Goal: Transaction & Acquisition: Purchase product/service

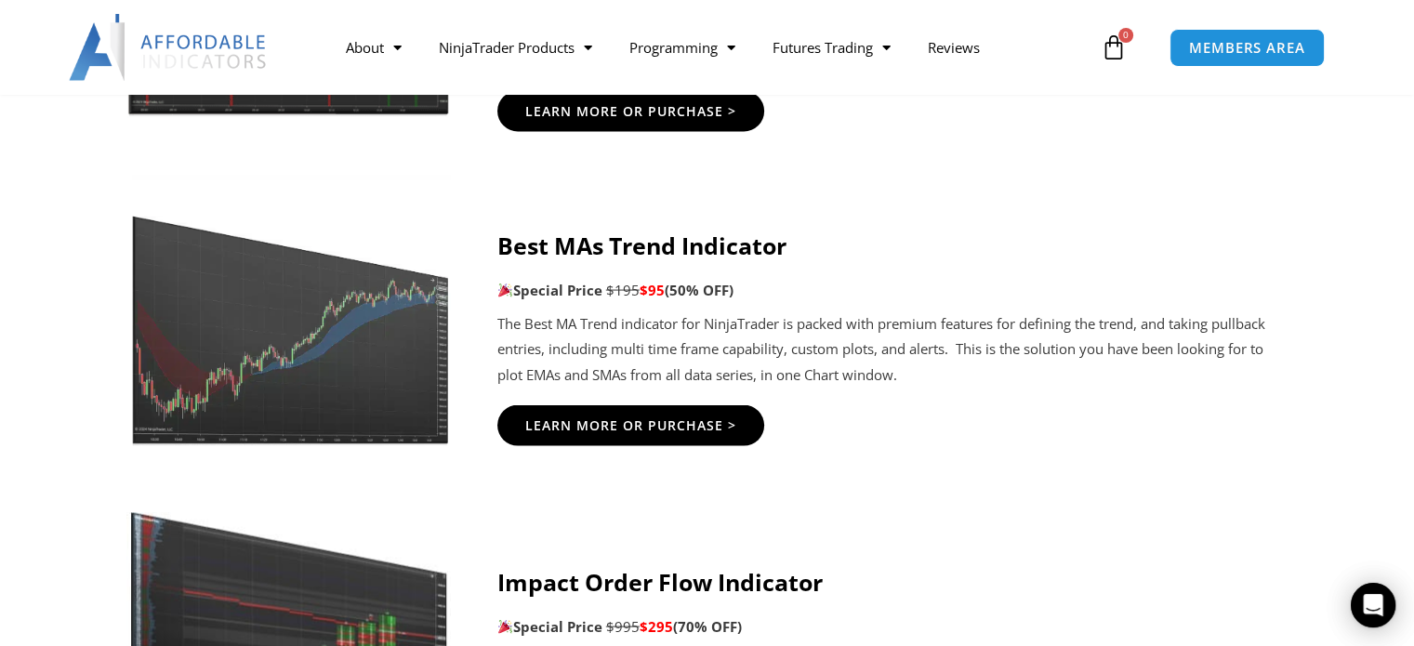
scroll to position [3719, 0]
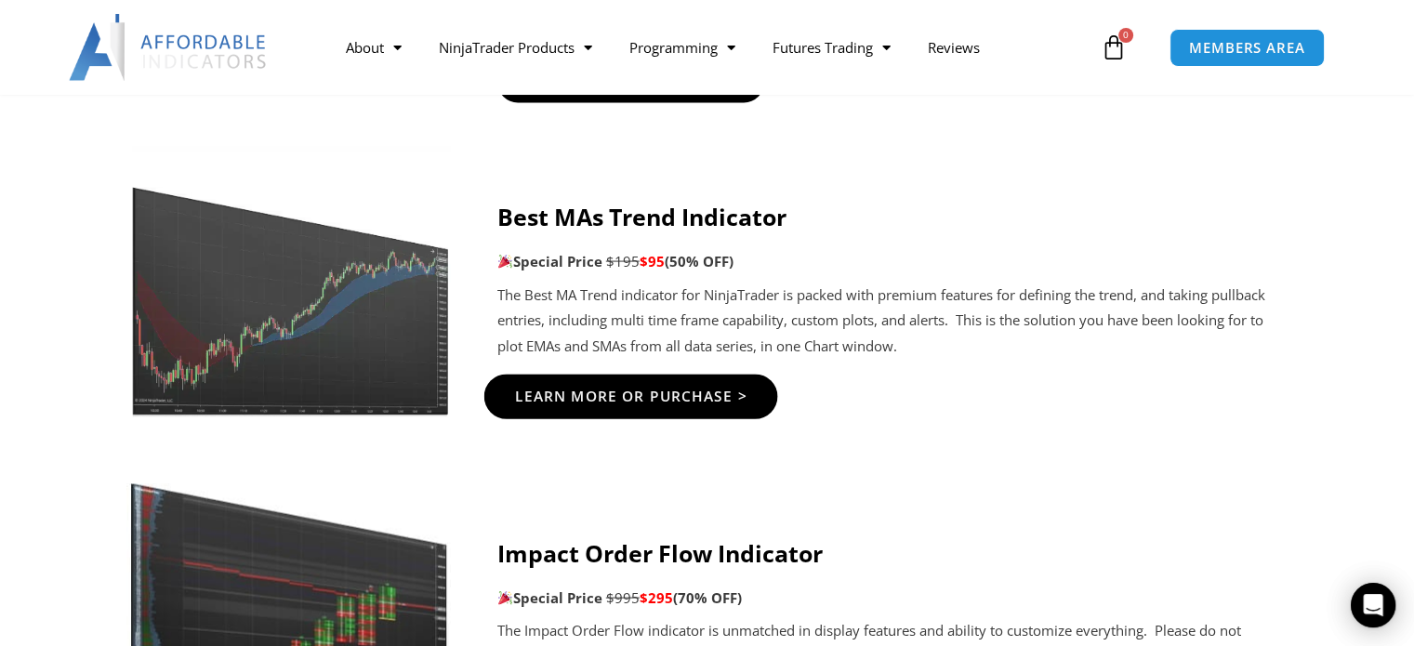
click at [606, 391] on span "Learn More Or Purchase >" at bounding box center [630, 397] width 232 height 14
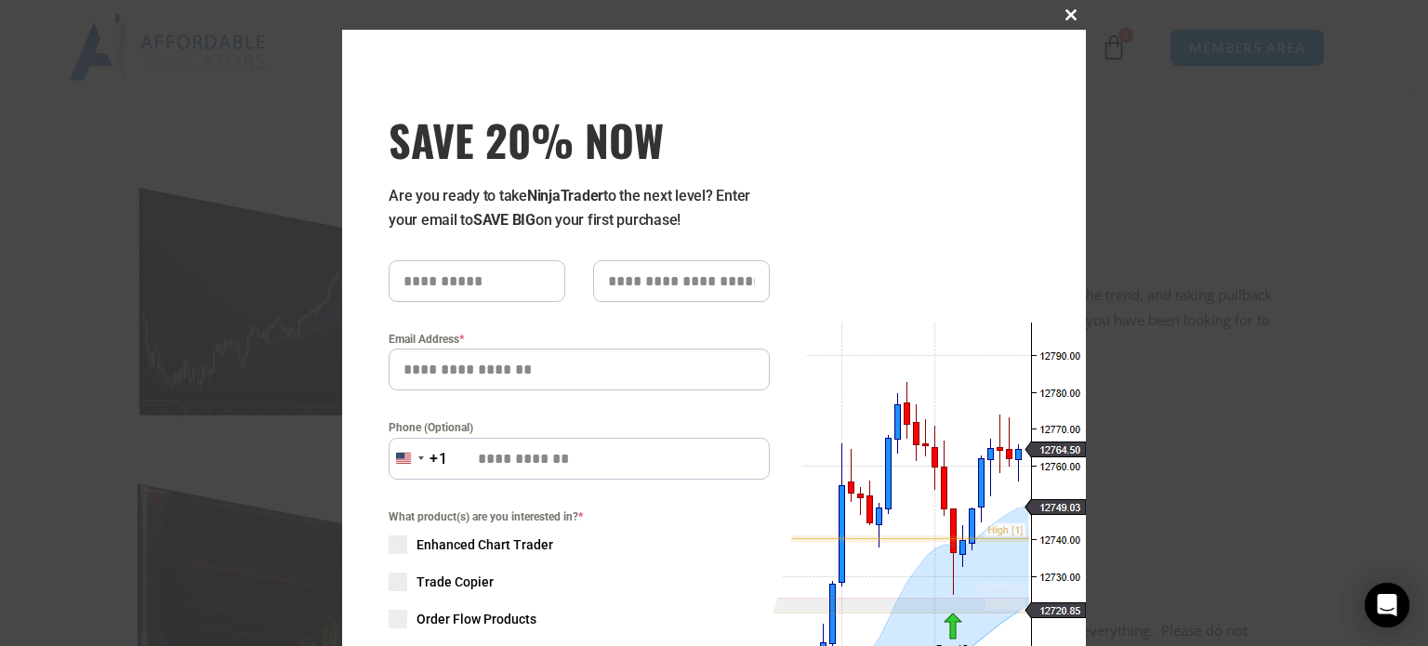
click at [1065, 11] on span at bounding box center [1071, 14] width 30 height 11
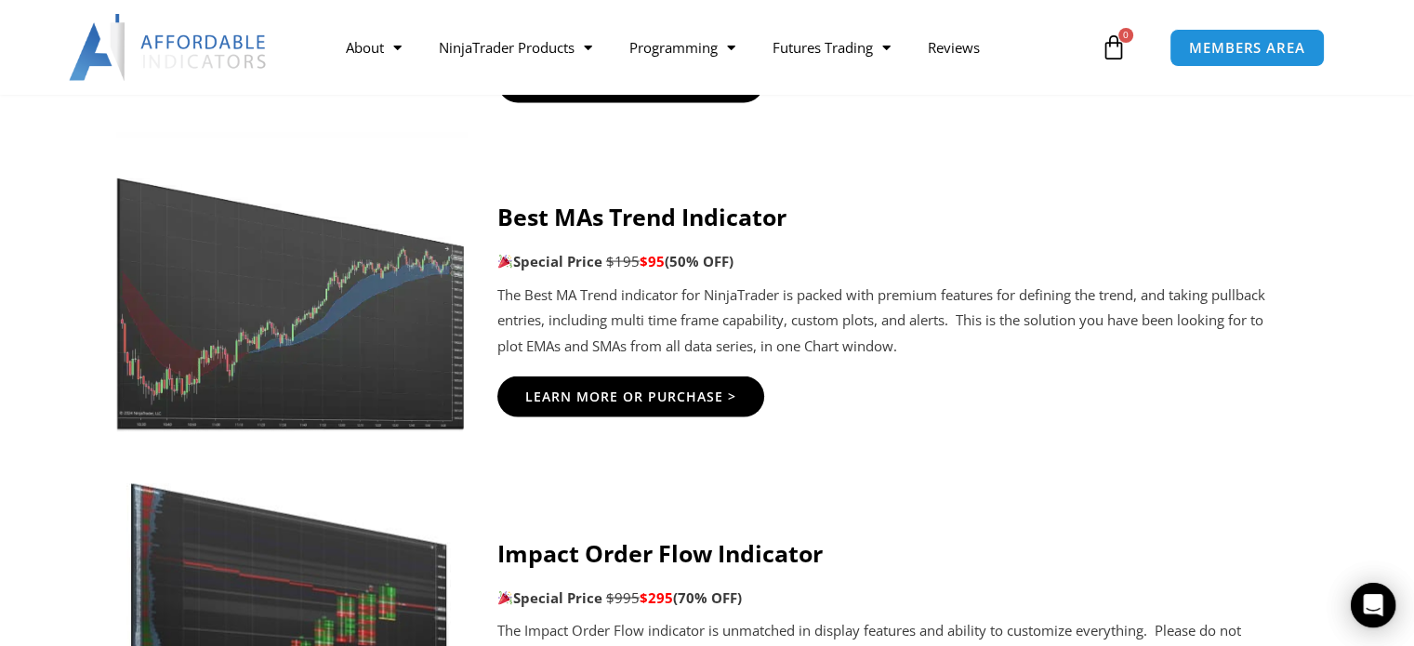
click at [286, 325] on img at bounding box center [288, 281] width 357 height 299
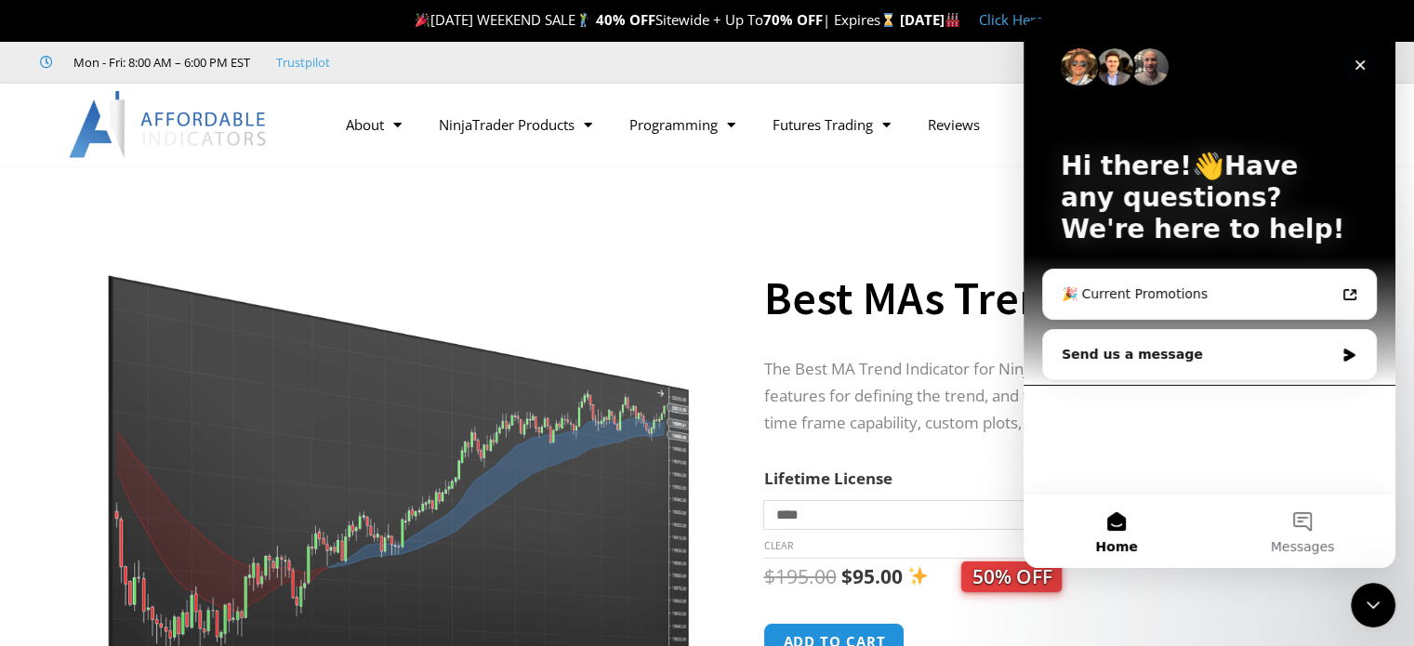
click at [1360, 62] on icon "Close" at bounding box center [1360, 65] width 15 height 15
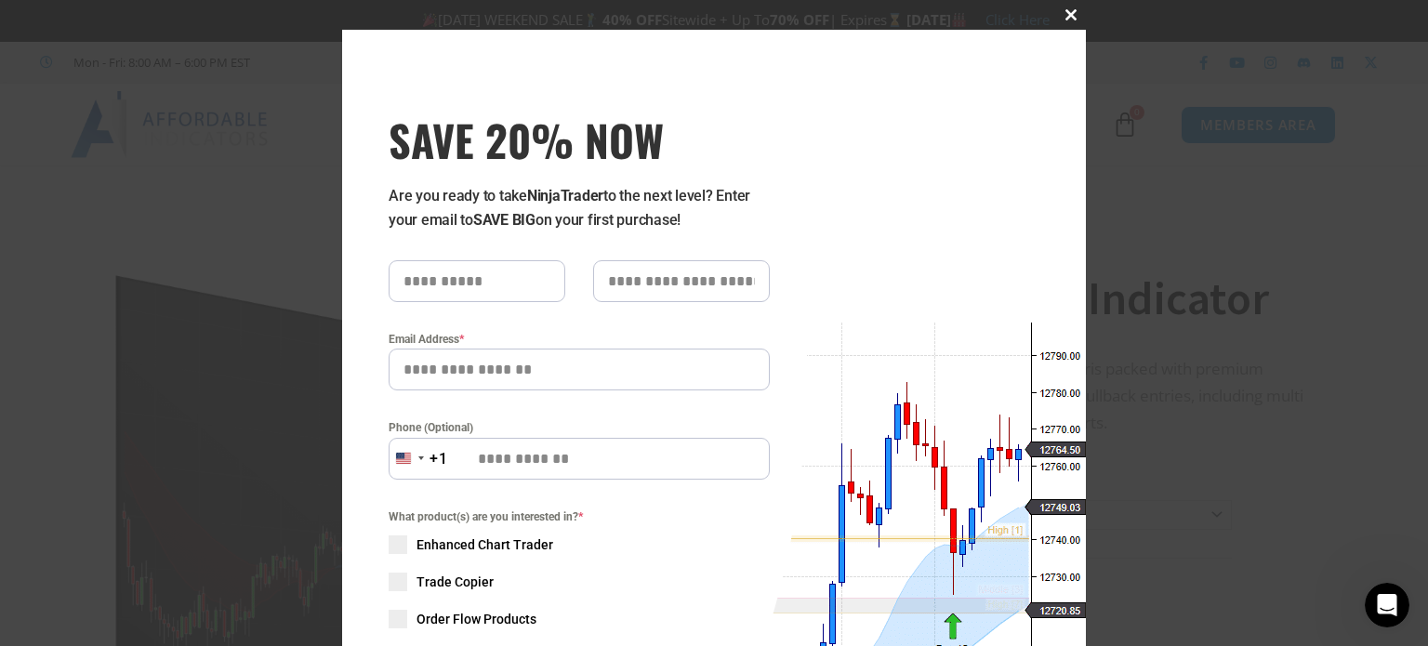
click at [1064, 14] on span at bounding box center [1071, 14] width 30 height 11
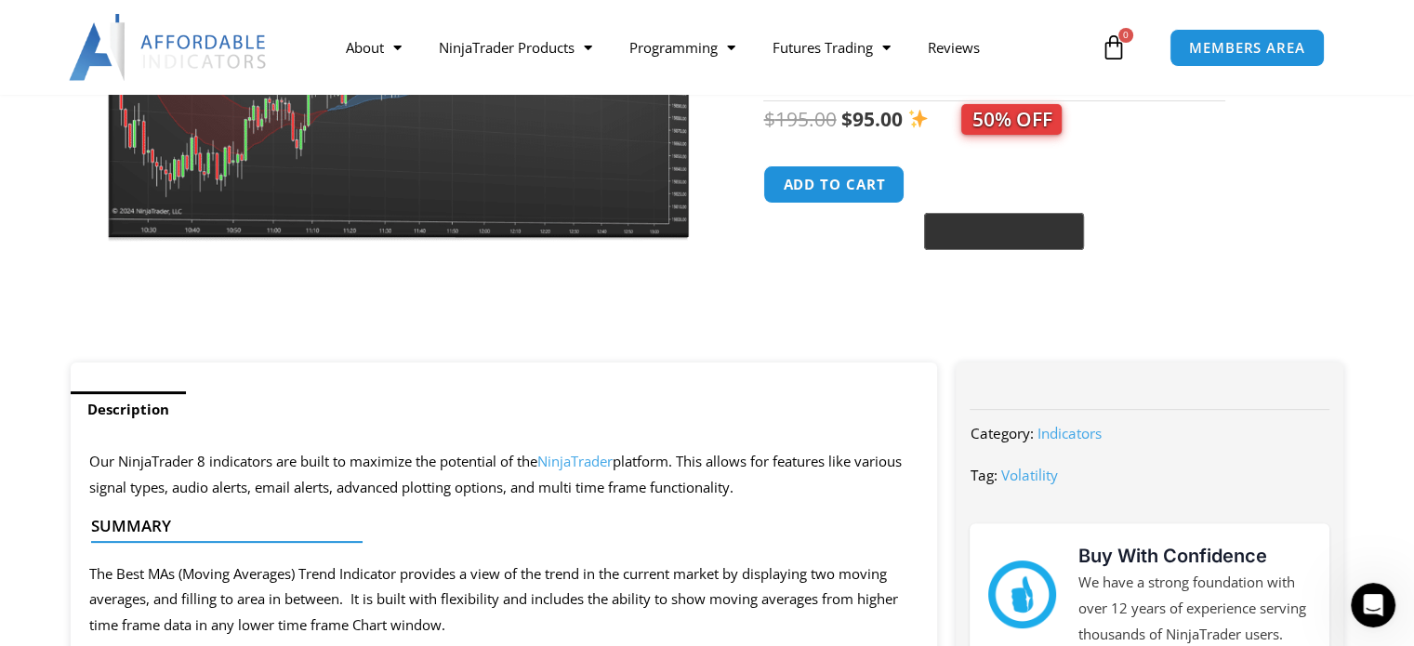
scroll to position [465, 0]
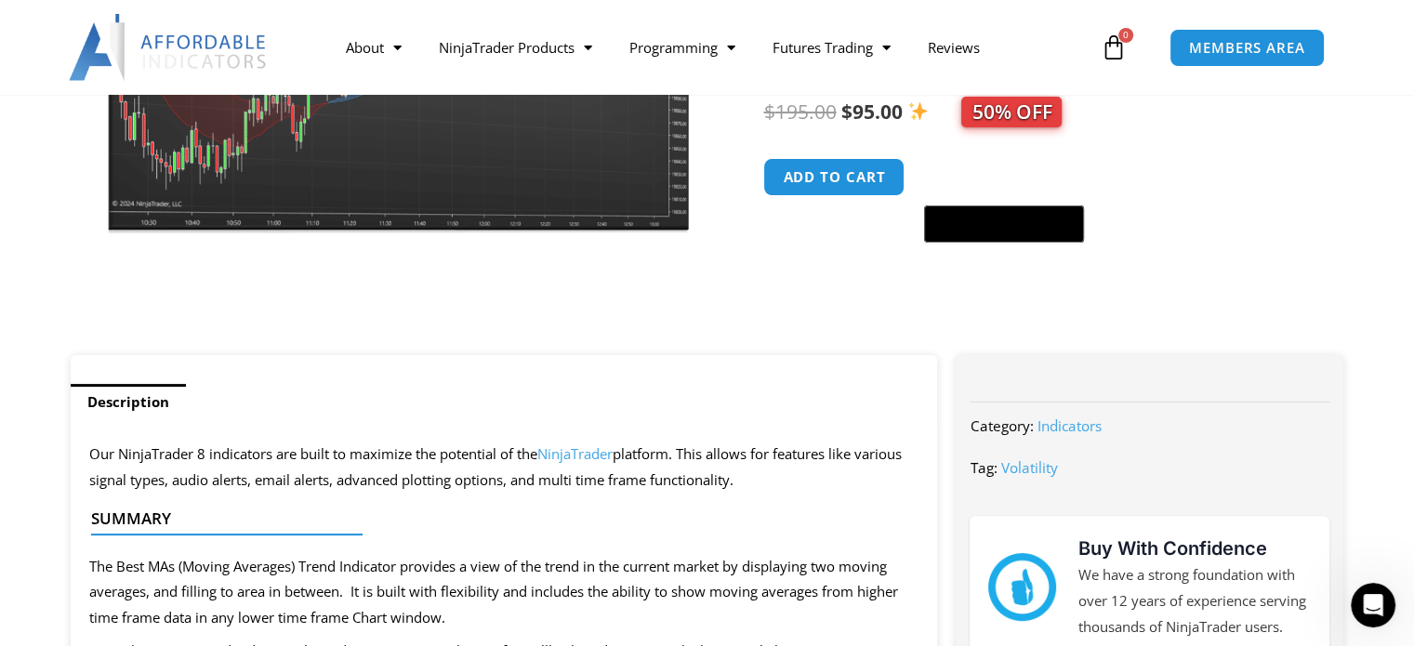
click at [1071, 420] on link "Indicators" at bounding box center [1069, 426] width 64 height 19
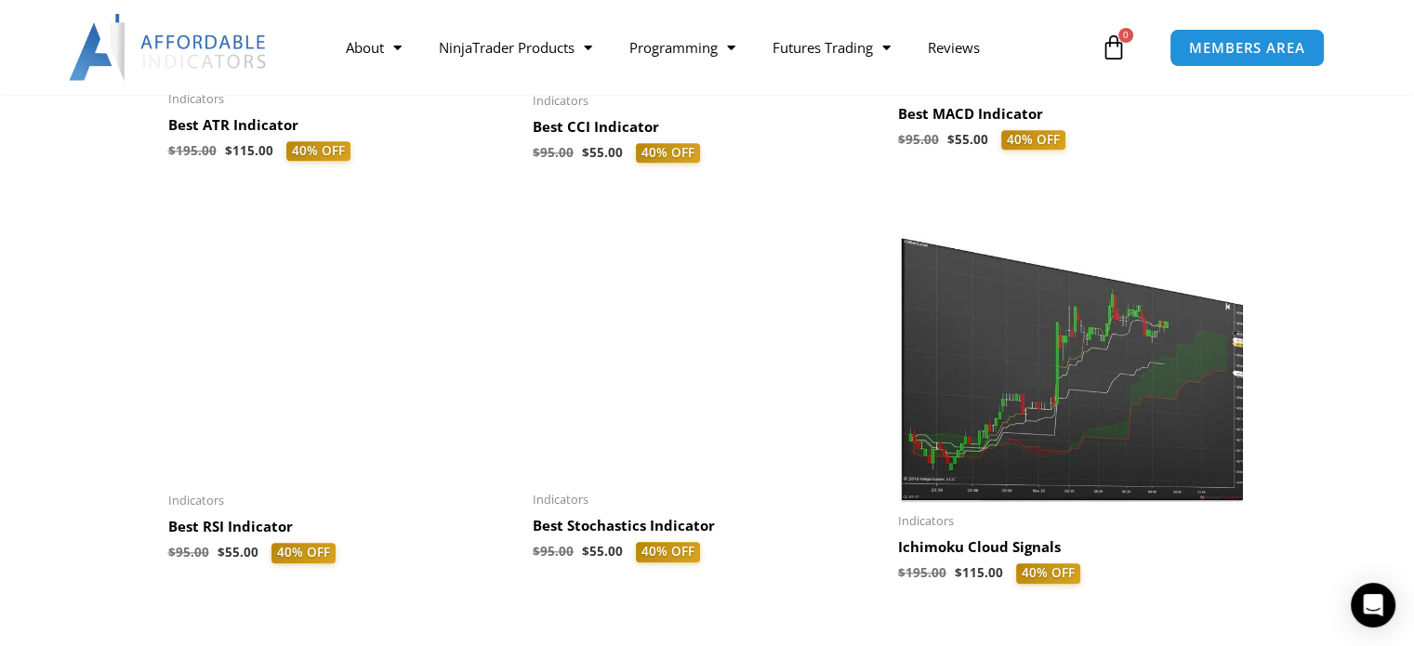
scroll to position [1953, 0]
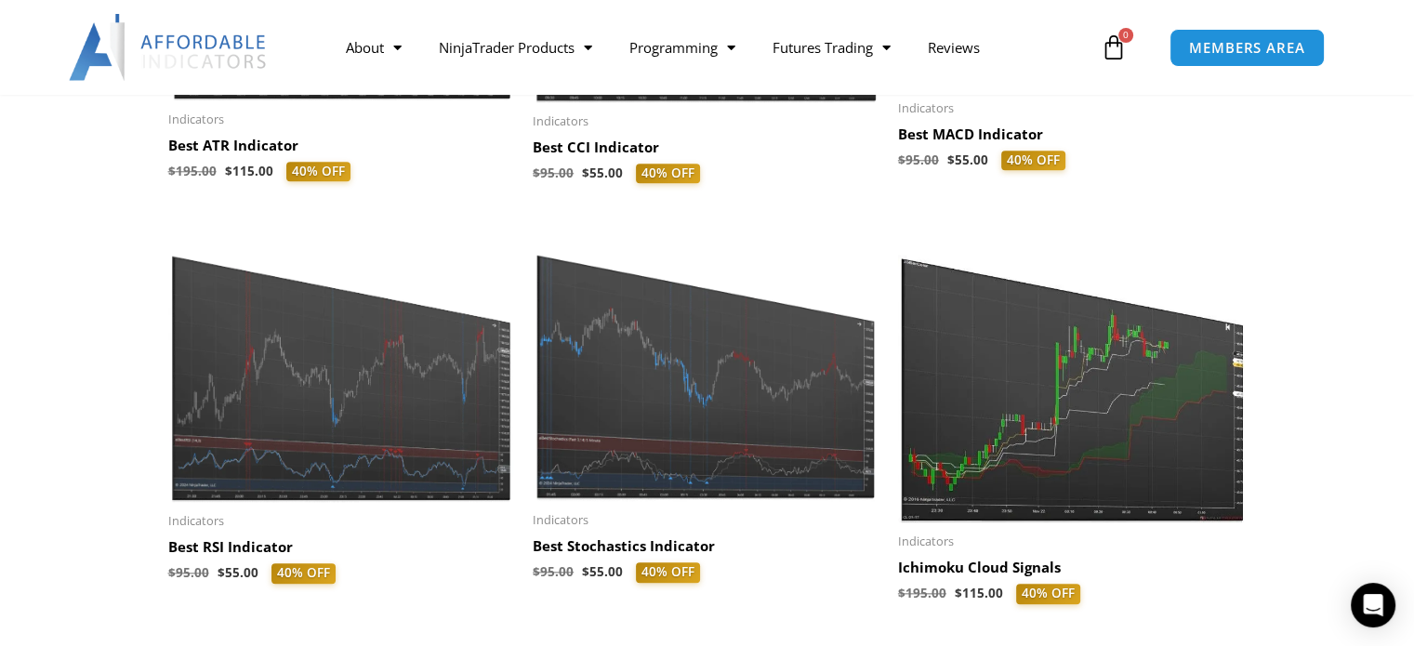
click at [322, 393] on img at bounding box center [341, 364] width 347 height 278
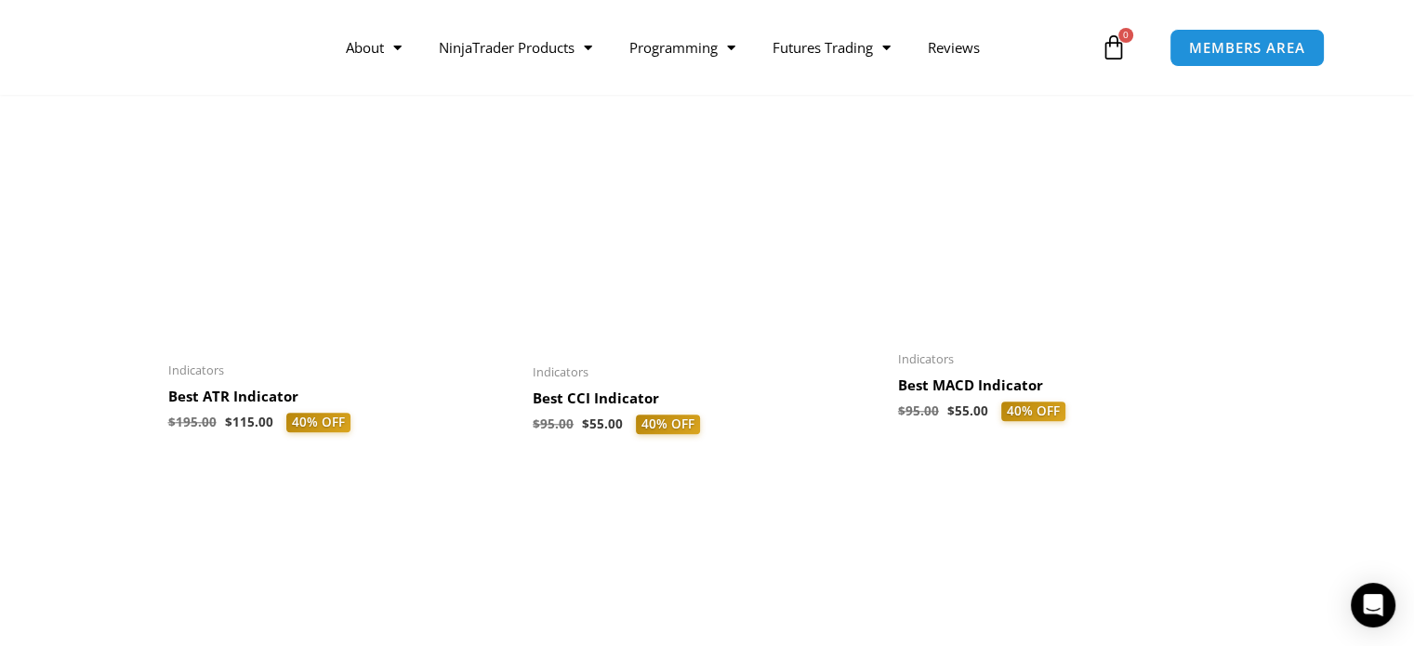
scroll to position [1674, 0]
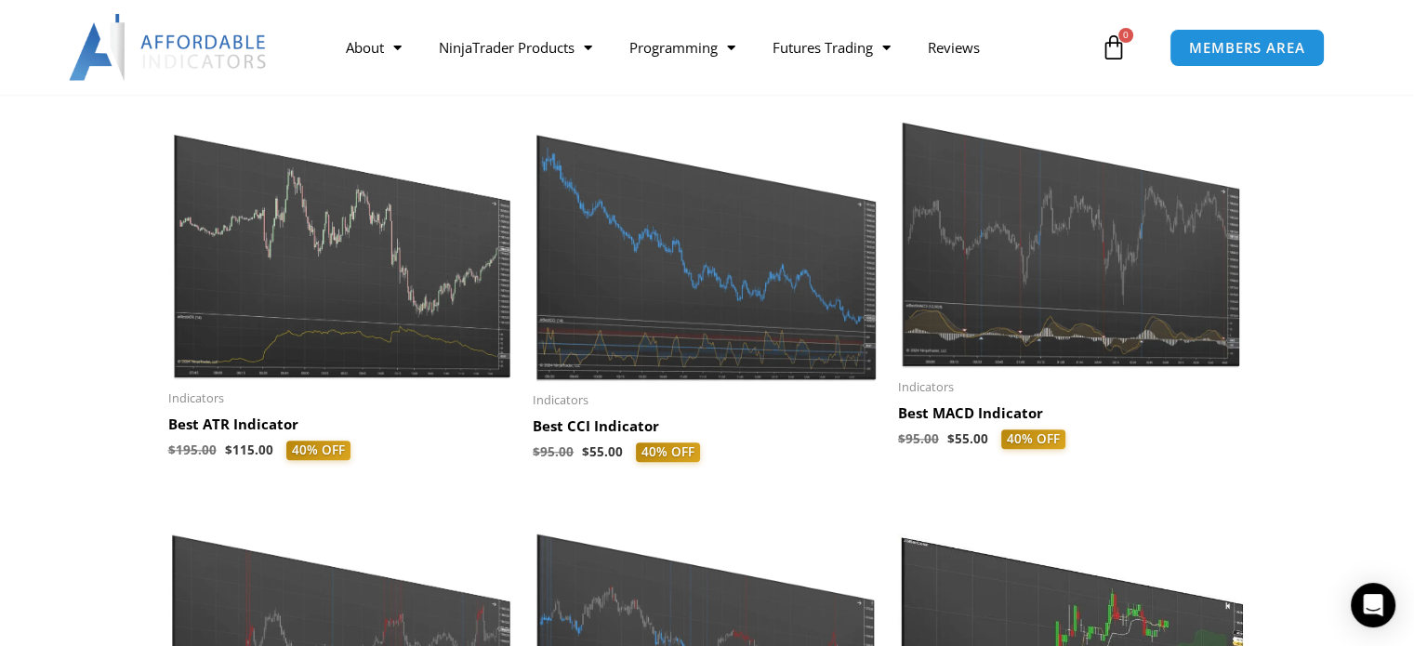
click at [716, 333] on img at bounding box center [706, 235] width 347 height 291
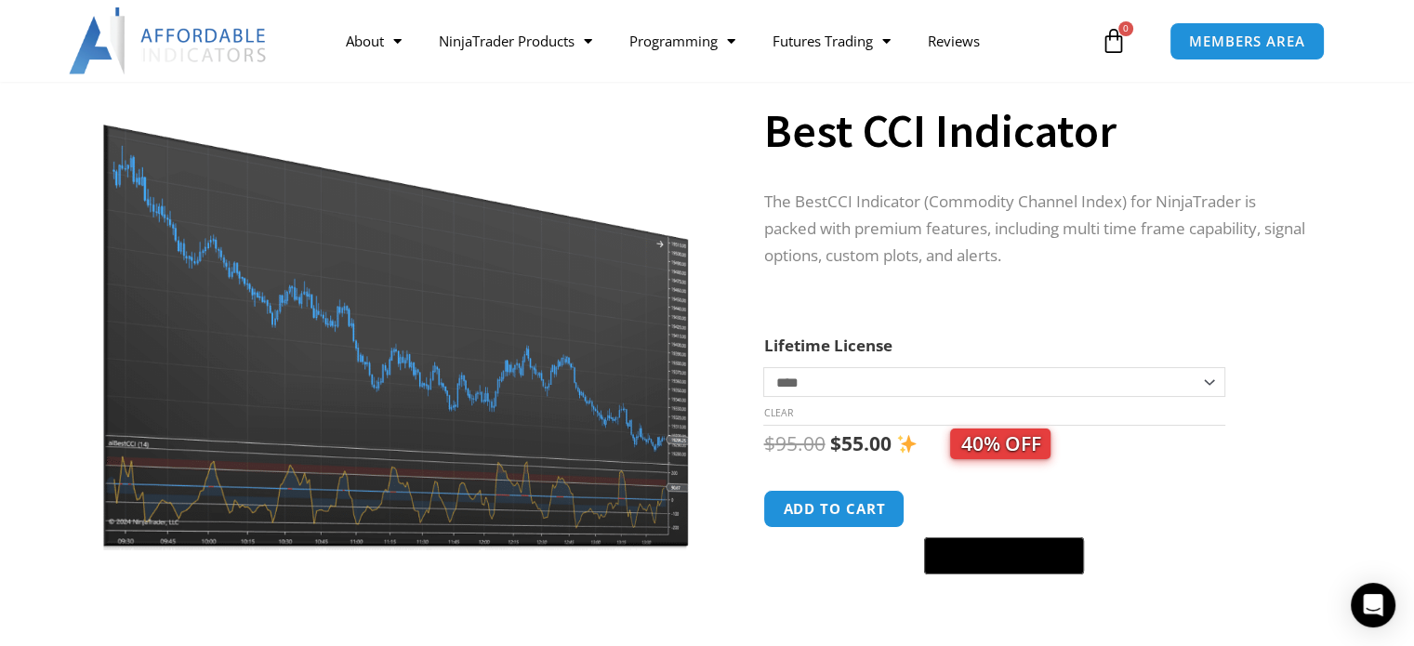
scroll to position [93, 0]
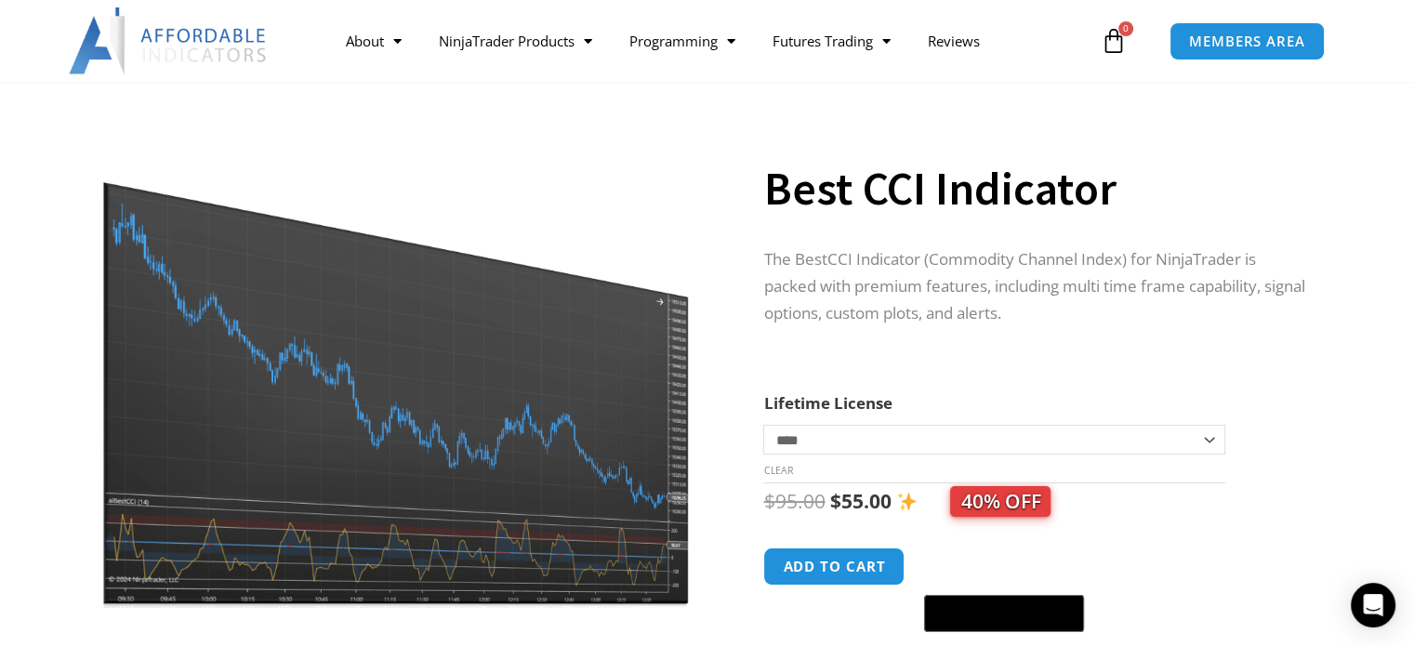
click at [360, 417] on img at bounding box center [396, 356] width 598 height 503
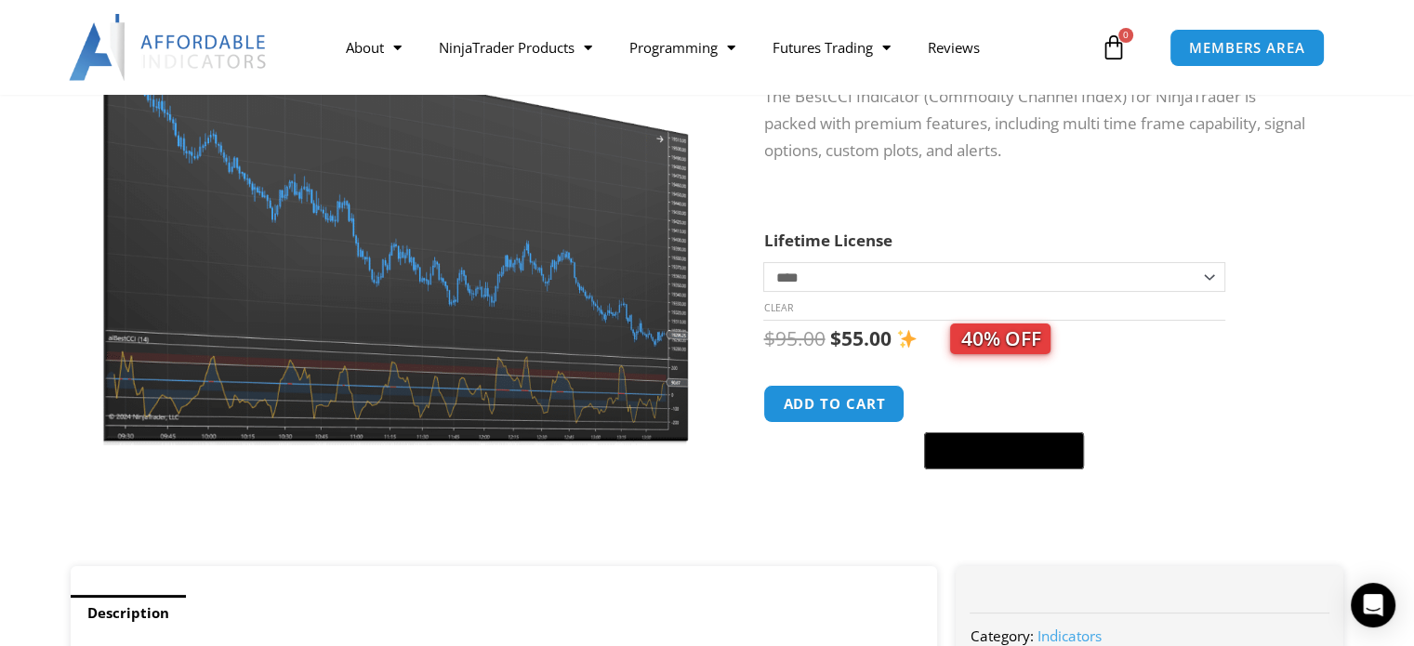
scroll to position [0, 0]
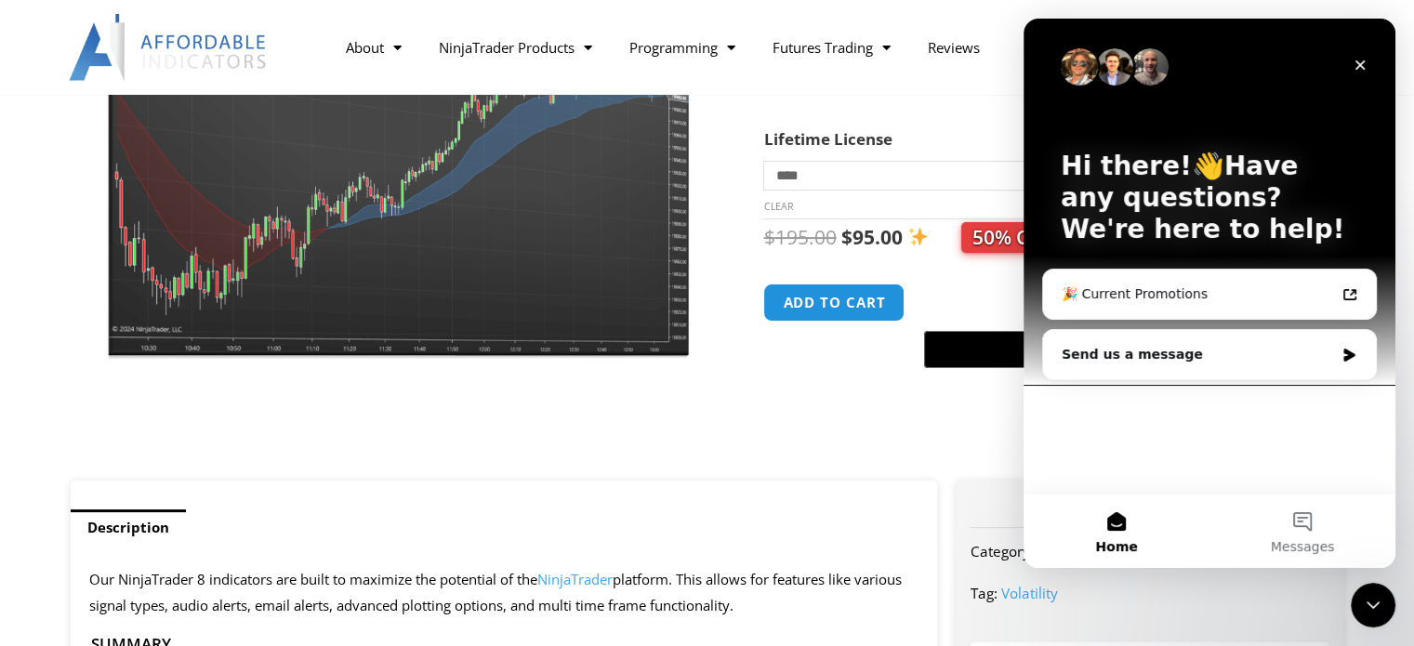
scroll to position [372, 0]
